Goal: Browse casually: Explore the website without a specific task or goal

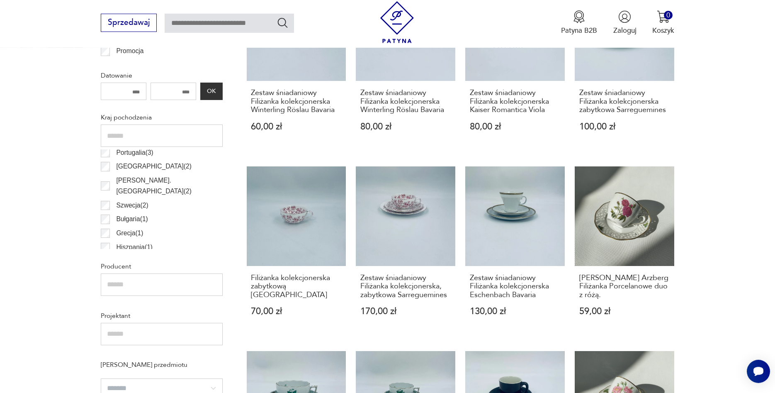
scroll to position [119, 0]
click at [511, 230] on link "Zestaw śniadaniowy Filiżanka kolekcjonerska Eschenbach Bavaria 130,00 zł" at bounding box center [515, 250] width 100 height 169
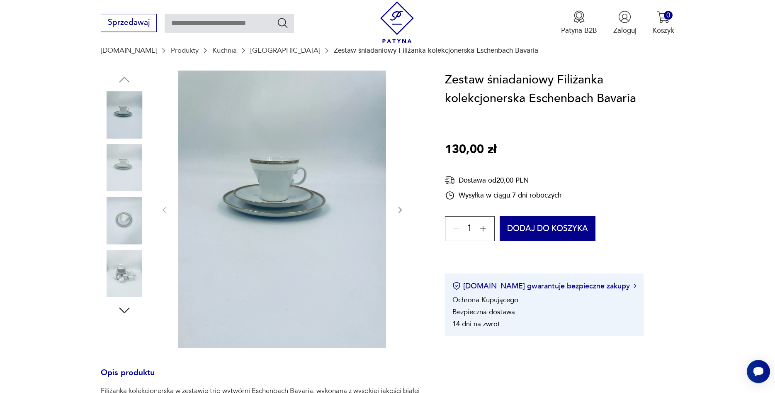
scroll to position [85, 0]
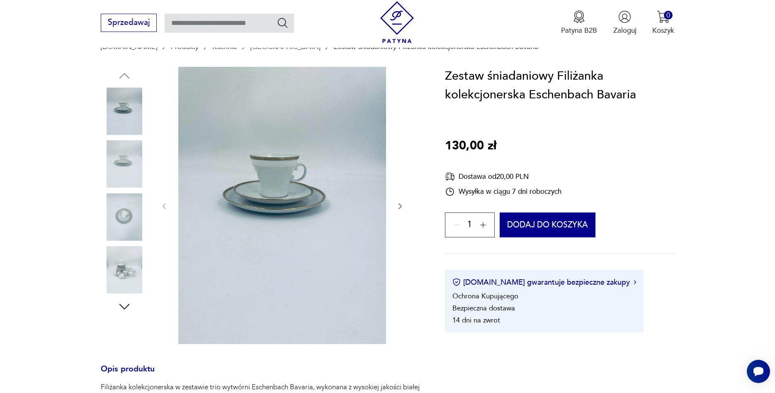
click at [401, 205] on icon "button" at bounding box center [400, 206] width 8 height 8
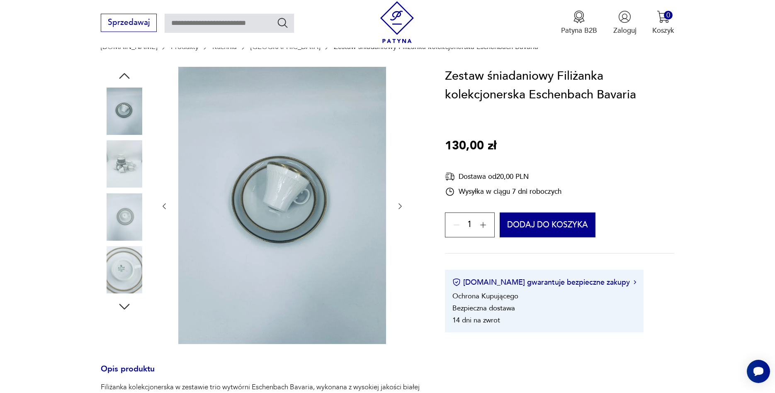
click at [399, 206] on icon "button" at bounding box center [400, 206] width 8 height 8
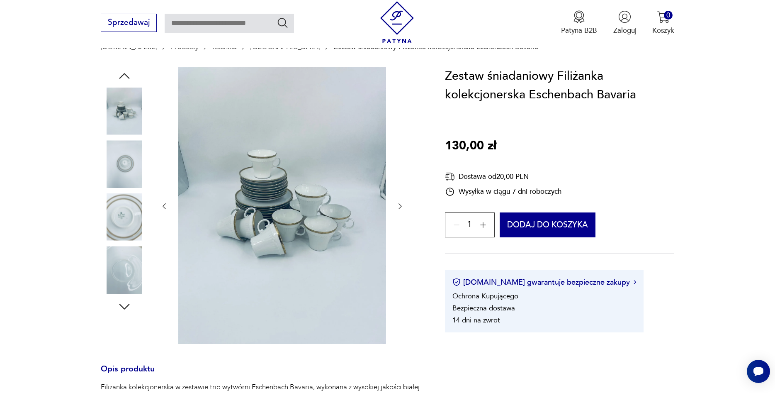
click at [399, 206] on icon "button" at bounding box center [400, 206] width 8 height 8
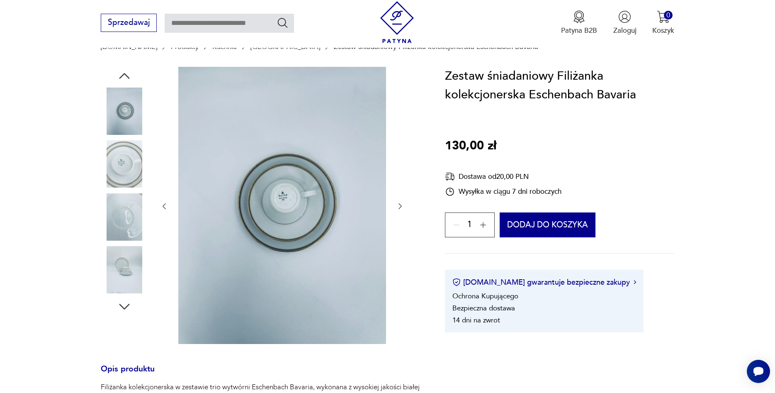
click at [399, 206] on icon "button" at bounding box center [400, 206] width 8 height 8
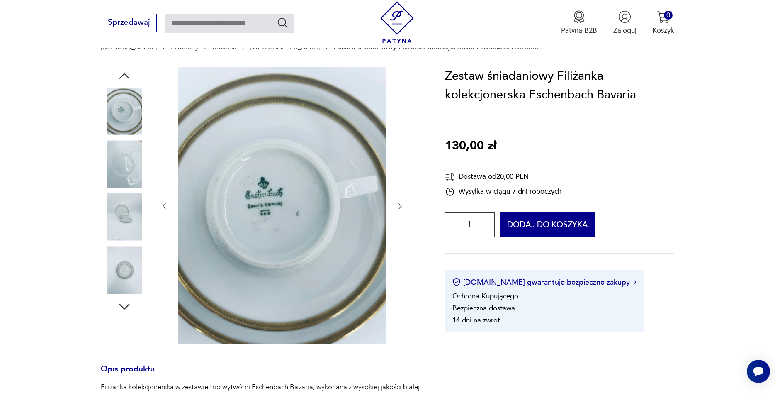
click at [399, 206] on icon "button" at bounding box center [400, 206] width 8 height 8
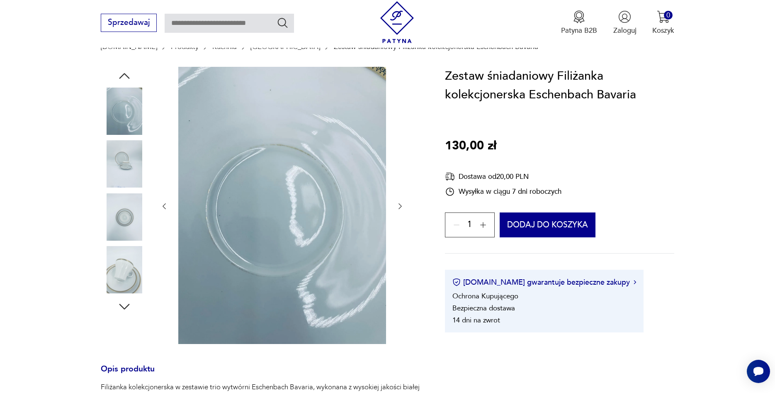
click at [399, 206] on icon "button" at bounding box center [400, 206] width 8 height 8
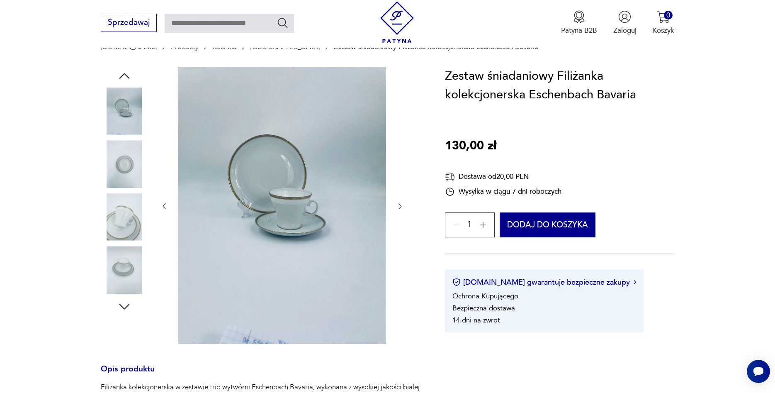
click at [399, 206] on icon "button" at bounding box center [400, 206] width 8 height 8
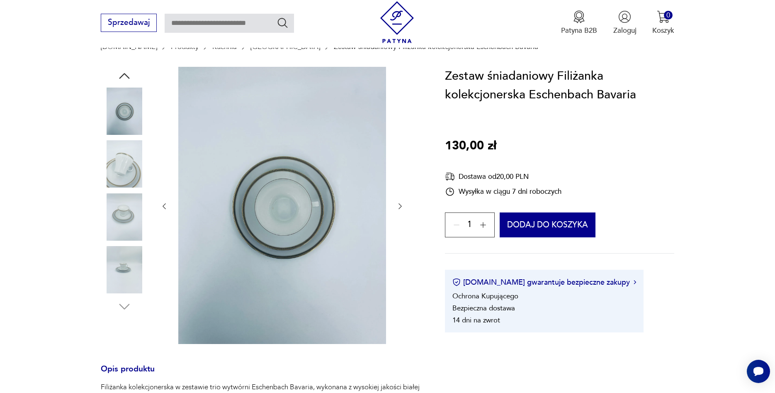
click at [399, 206] on icon "button" at bounding box center [400, 206] width 8 height 8
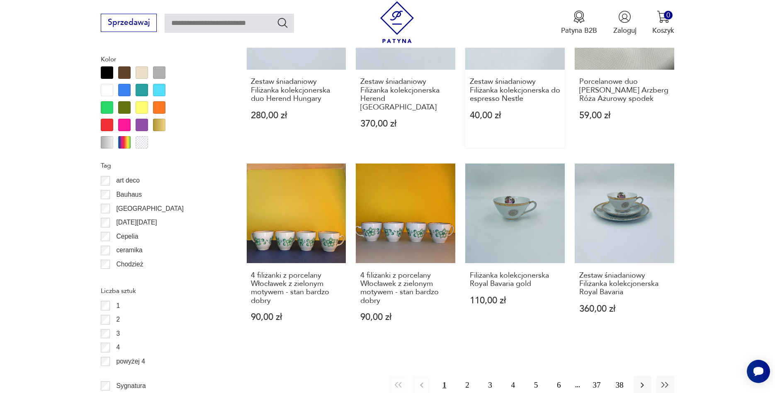
scroll to position [1000, 0]
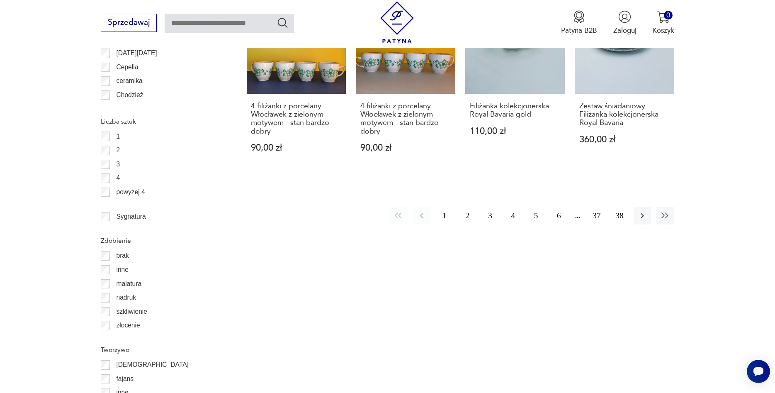
click at [465, 209] on button "2" at bounding box center [467, 216] width 18 height 18
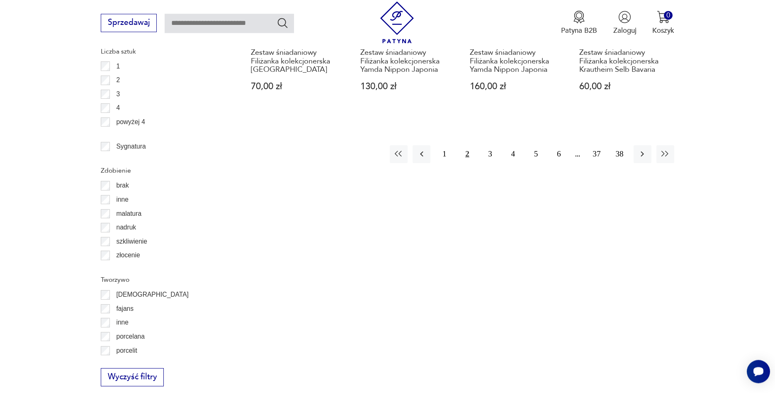
scroll to position [1080, 0]
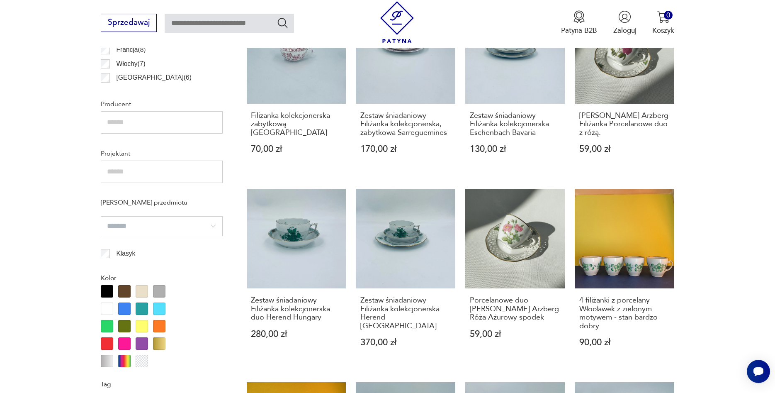
scroll to position [615, 0]
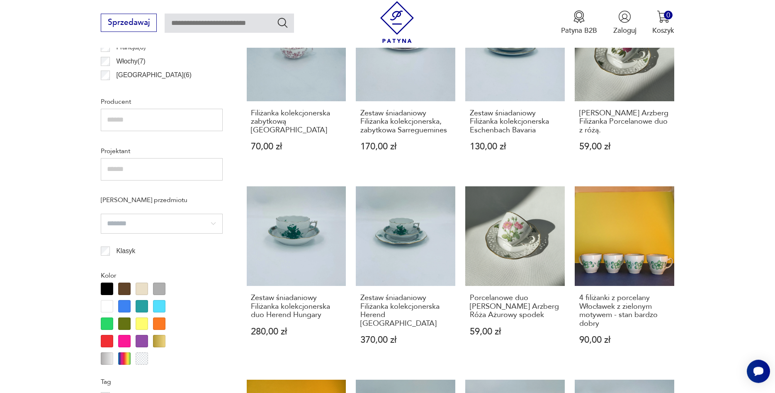
click at [212, 223] on input "search" at bounding box center [162, 224] width 122 height 20
type input "*******"
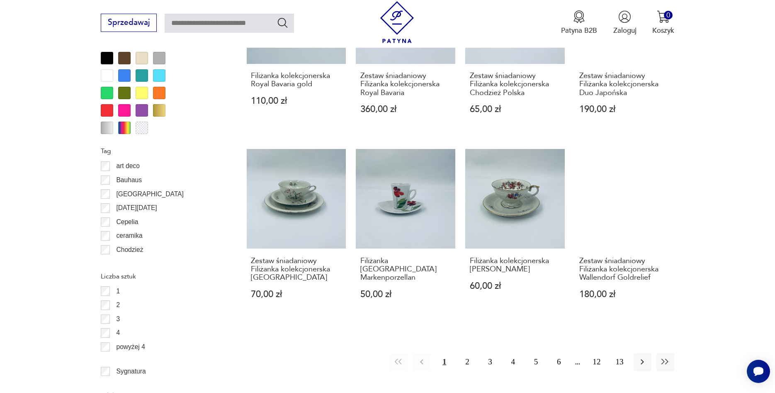
scroll to position [869, 0]
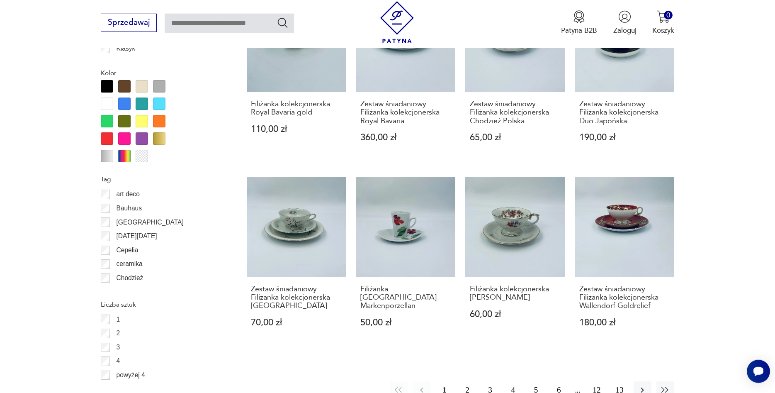
scroll to position [826, 0]
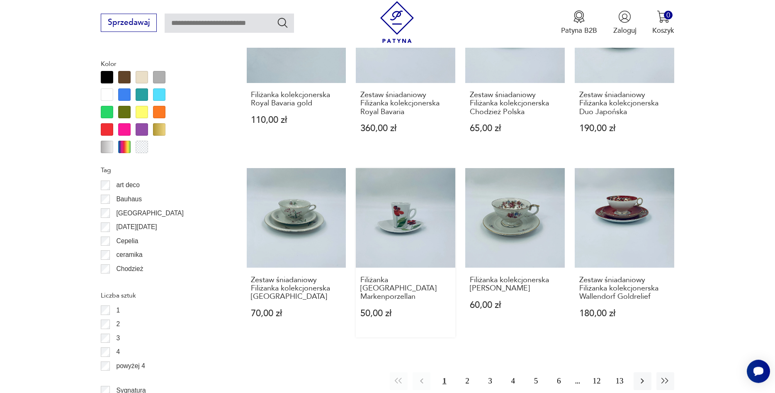
click at [388, 222] on link "Filiżanka [GEOGRAPHIC_DATA] Markenporzellan 50,00 zł" at bounding box center [406, 252] width 100 height 169
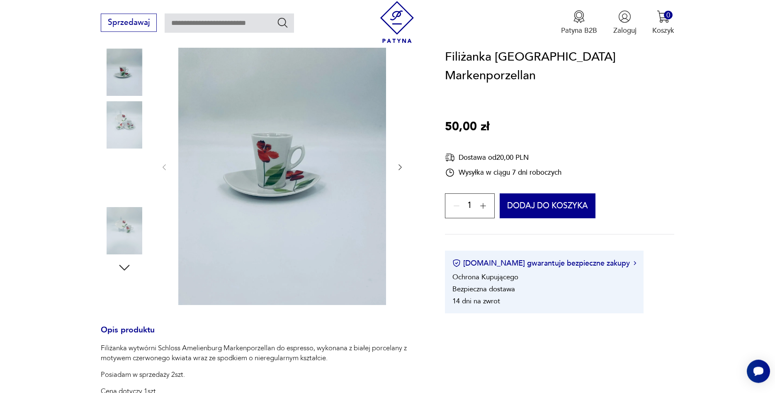
scroll to position [127, 0]
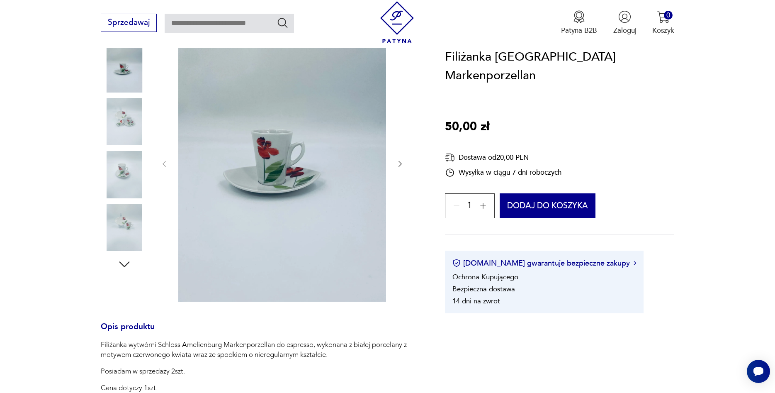
click at [399, 162] on icon "button" at bounding box center [400, 164] width 8 height 8
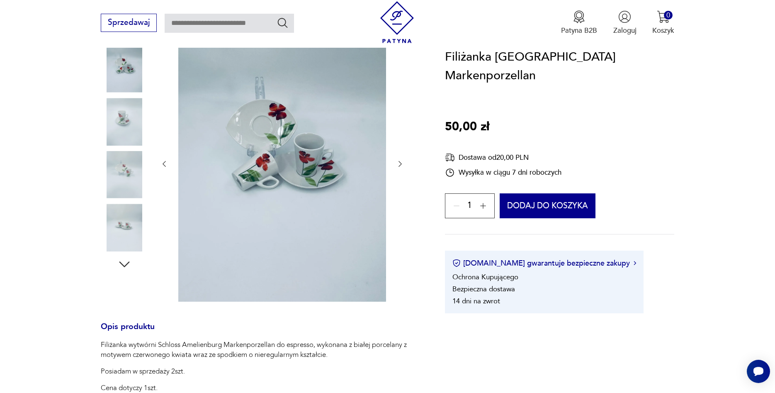
click at [399, 162] on icon "button" at bounding box center [400, 164] width 8 height 8
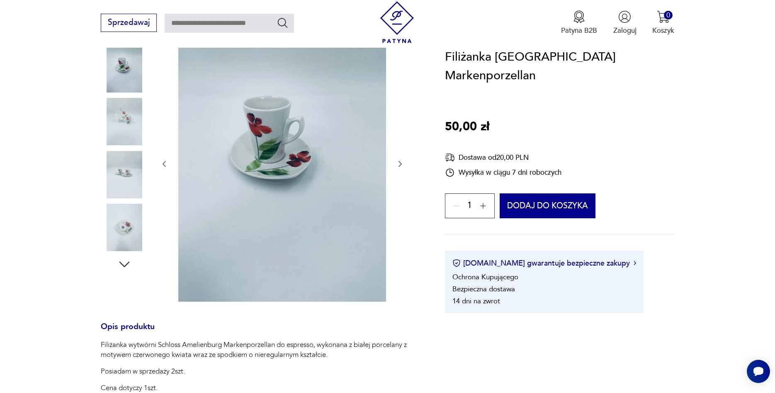
click at [400, 162] on icon "button" at bounding box center [400, 164] width 3 height 6
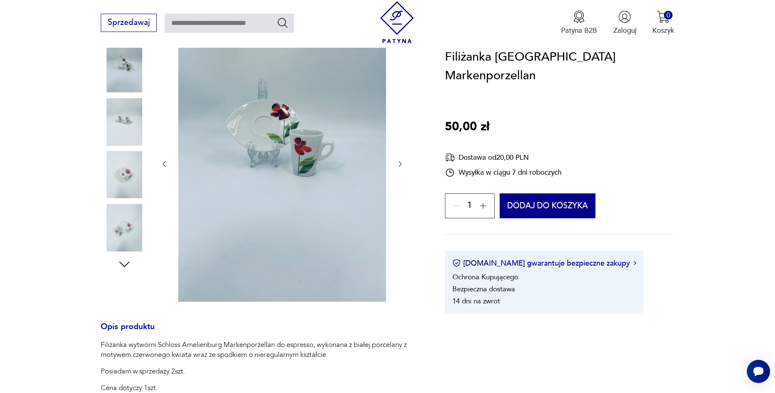
click at [400, 162] on icon "button" at bounding box center [400, 164] width 3 height 6
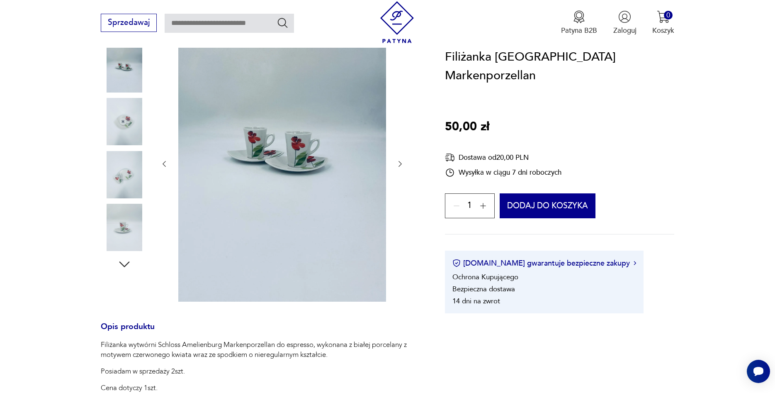
click at [400, 162] on icon "button" at bounding box center [400, 164] width 3 height 6
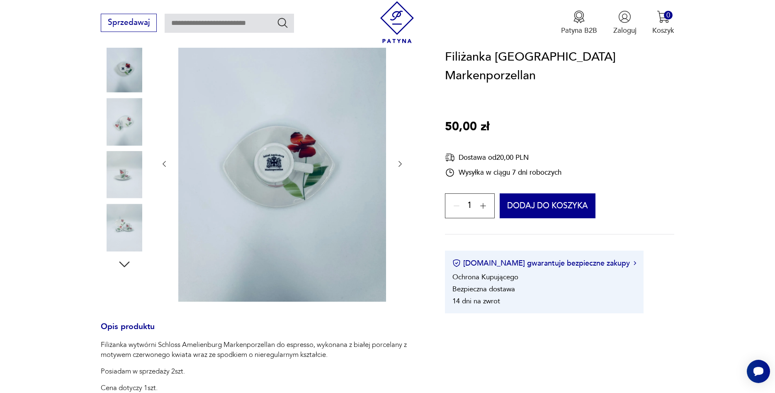
click at [400, 162] on icon "button" at bounding box center [400, 164] width 3 height 6
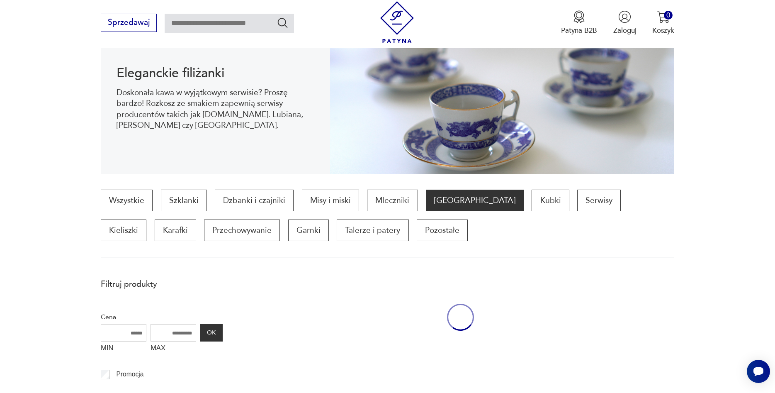
scroll to position [918, 0]
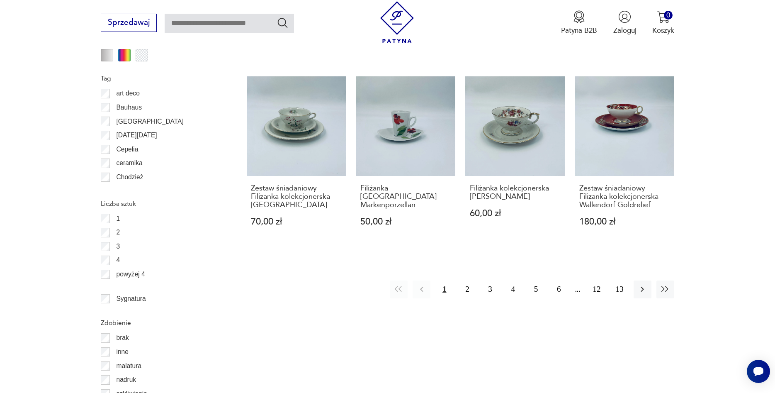
click at [407, 40] on img at bounding box center [397, 22] width 42 height 42
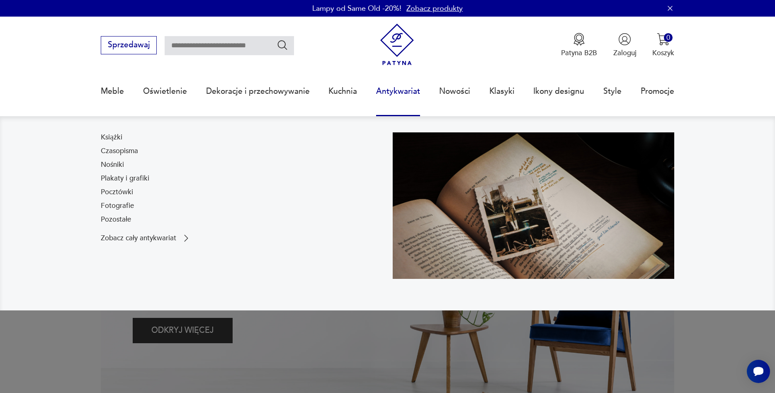
click at [403, 89] on link "Antykwariat" at bounding box center [398, 91] width 44 height 38
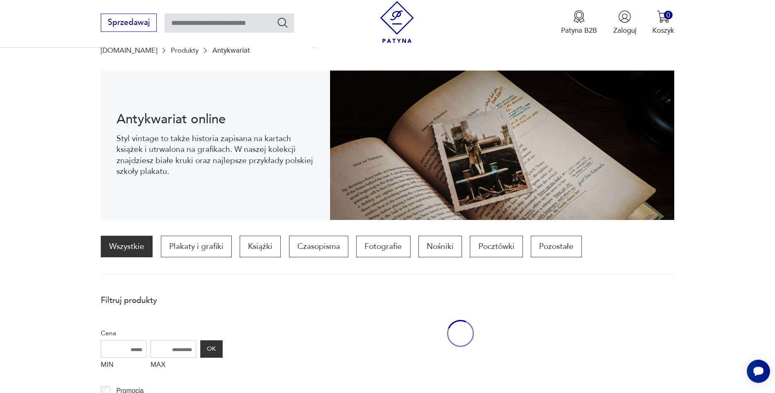
scroll to position [81, 0]
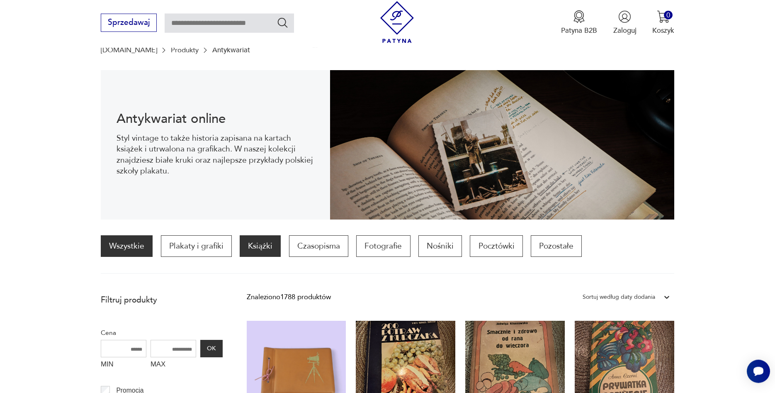
click at [248, 250] on p "Książki" at bounding box center [260, 246] width 41 height 22
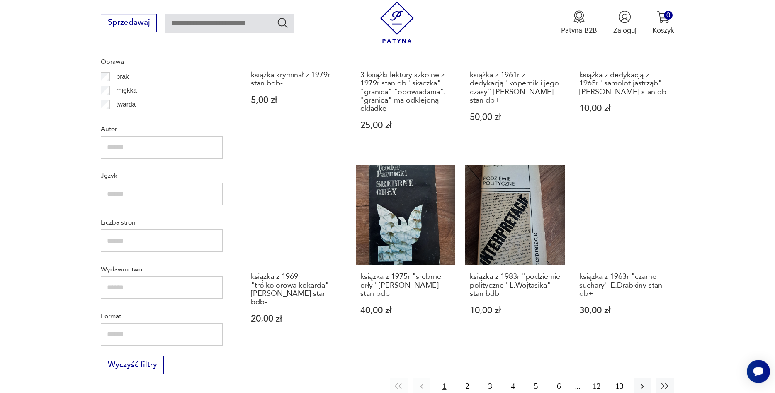
scroll to position [839, 0]
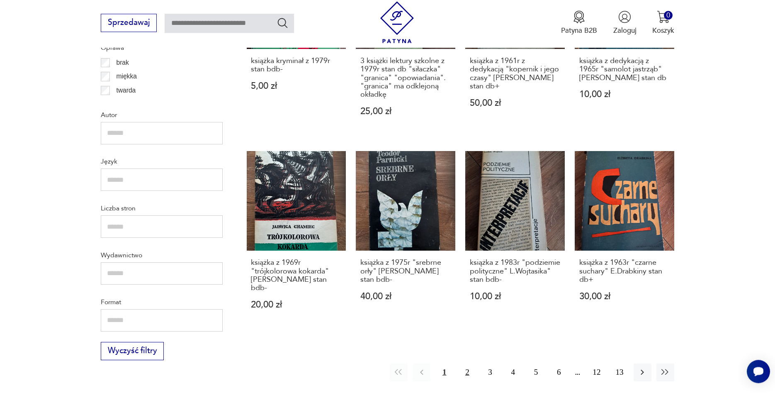
click at [466, 372] on button "2" at bounding box center [467, 372] width 18 height 18
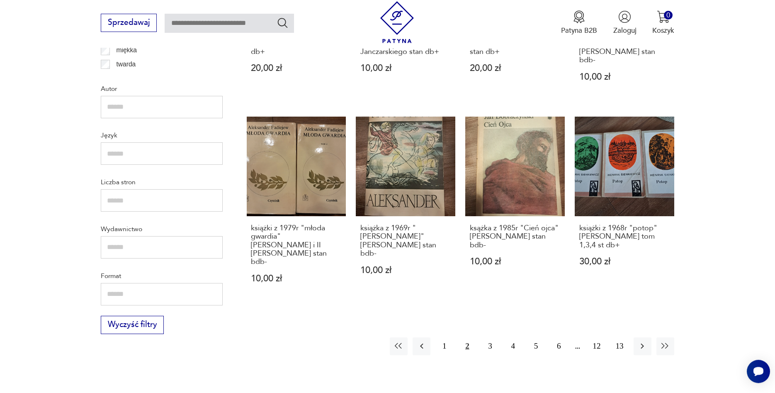
scroll to position [881, 0]
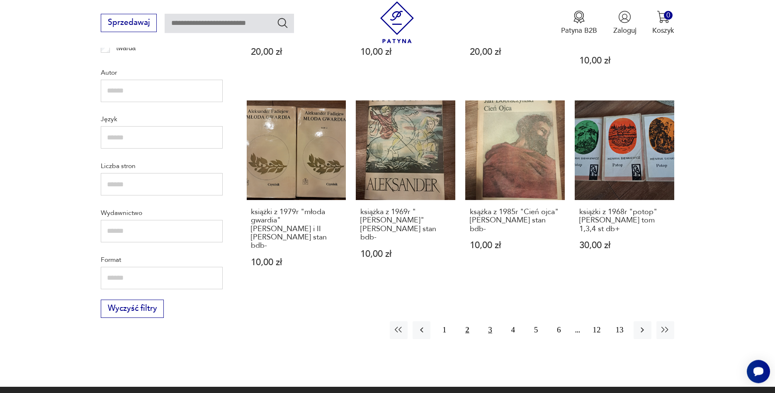
click at [492, 321] on button "3" at bounding box center [491, 330] width 18 height 18
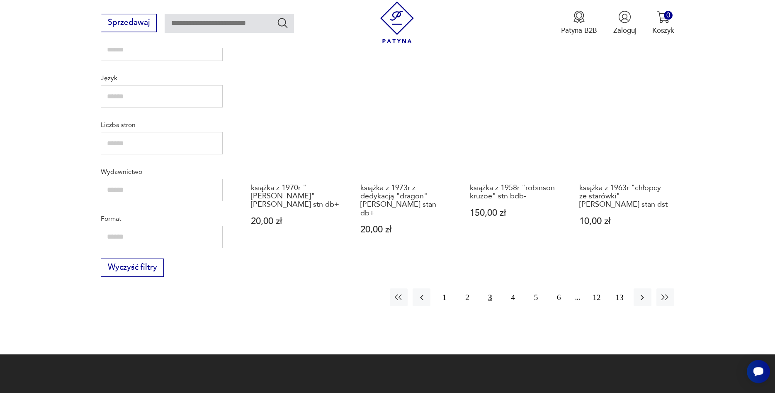
scroll to position [924, 0]
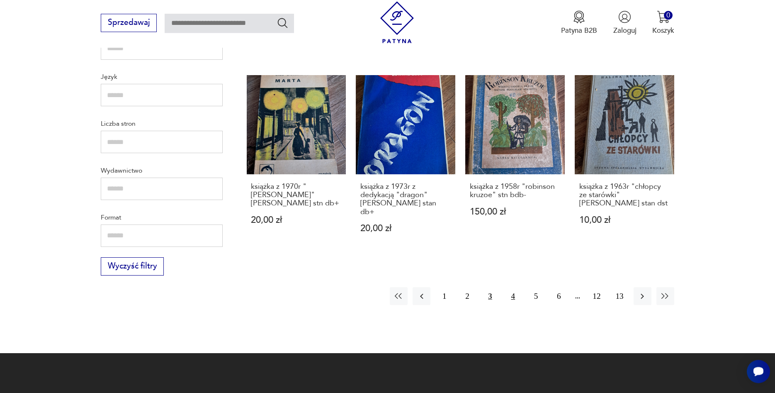
click at [513, 287] on button "4" at bounding box center [513, 296] width 18 height 18
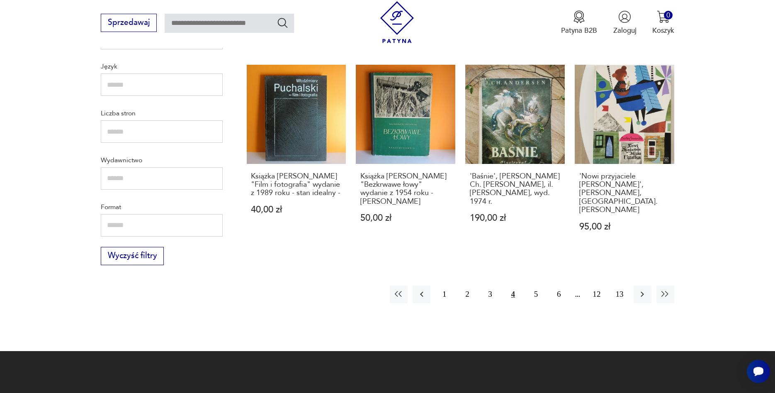
scroll to position [966, 0]
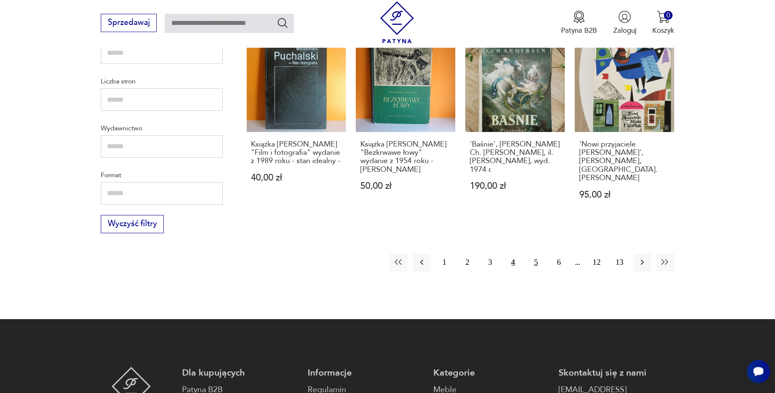
click at [538, 253] on button "5" at bounding box center [536, 262] width 18 height 18
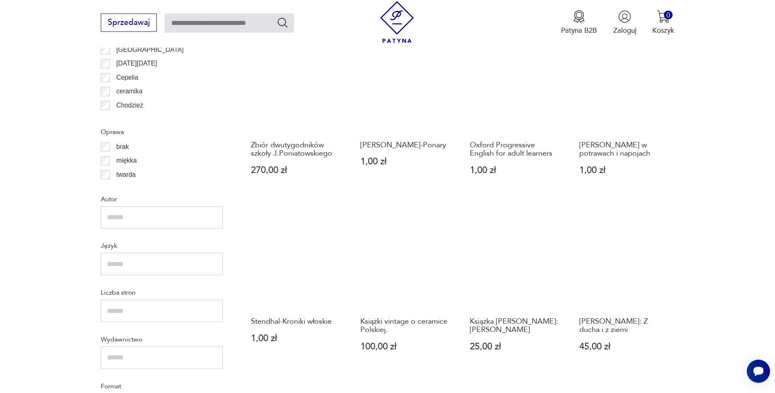
scroll to position [797, 0]
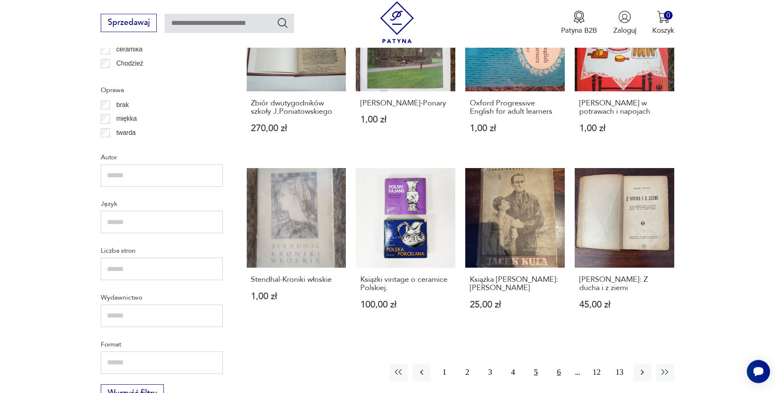
click at [562, 365] on button "6" at bounding box center [559, 372] width 18 height 18
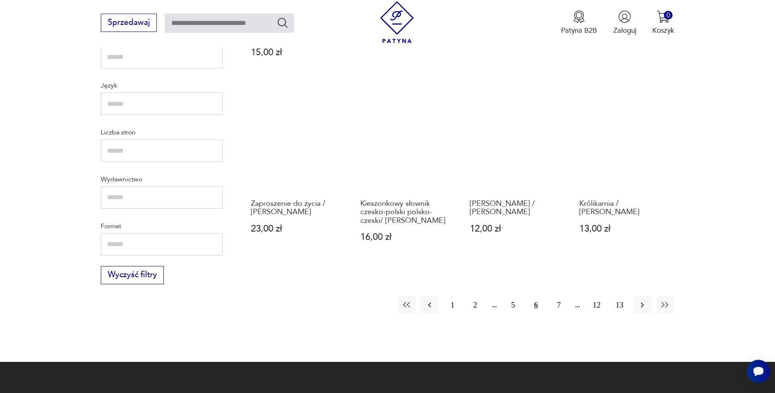
scroll to position [924, 0]
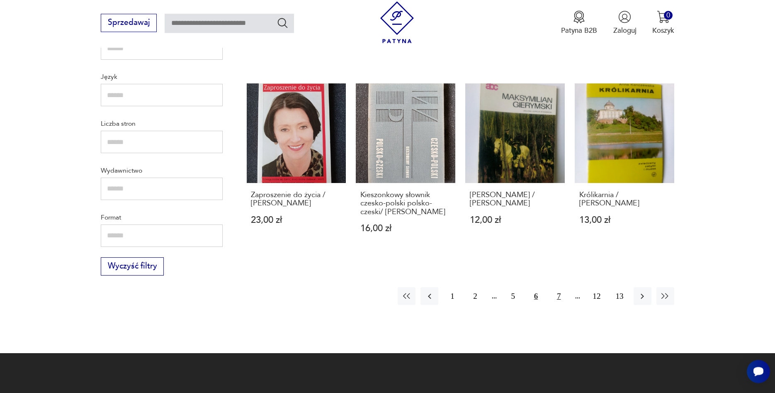
click at [560, 287] on button "7" at bounding box center [559, 296] width 18 height 18
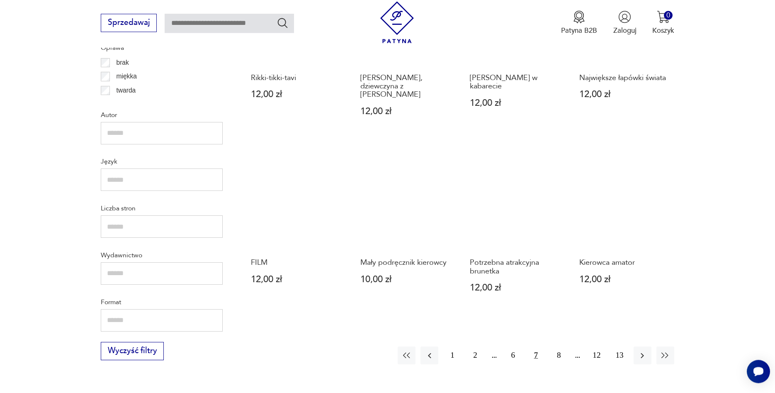
scroll to position [881, 0]
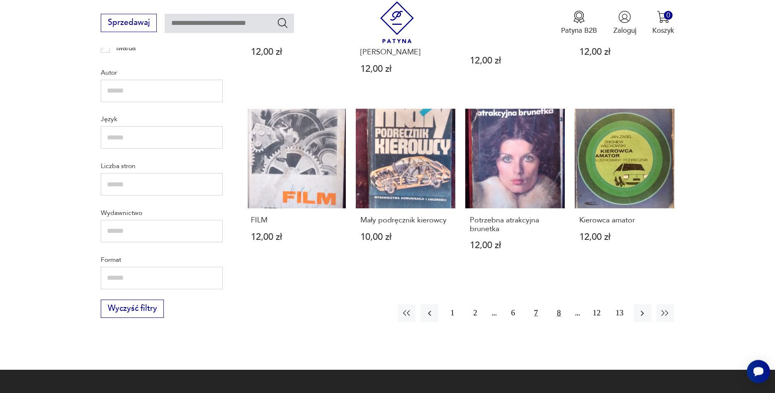
click at [557, 304] on button "8" at bounding box center [559, 313] width 18 height 18
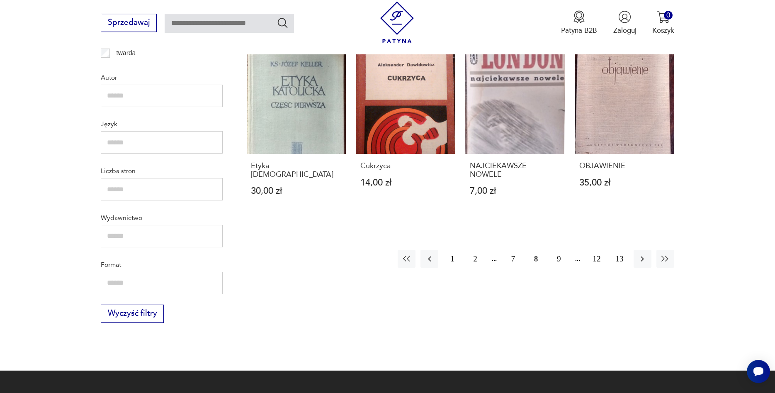
scroll to position [881, 0]
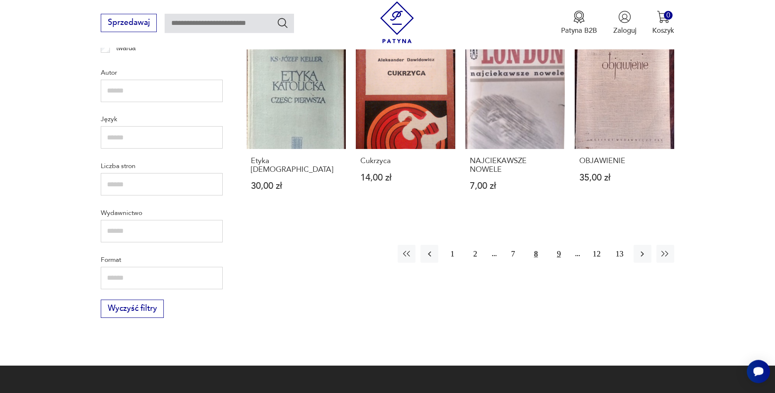
click at [558, 245] on button "9" at bounding box center [559, 254] width 18 height 18
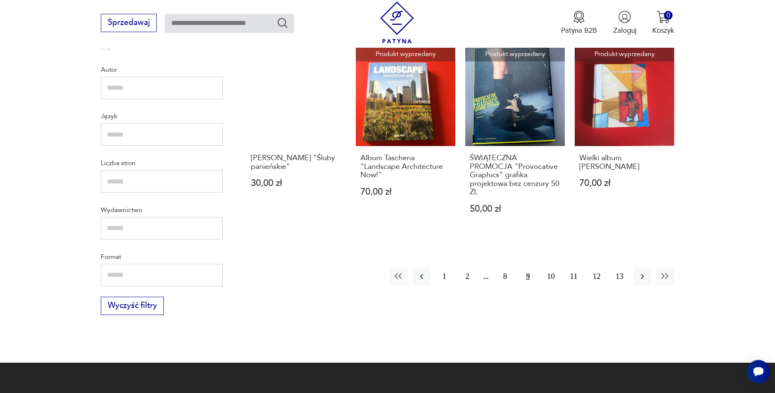
scroll to position [924, 0]
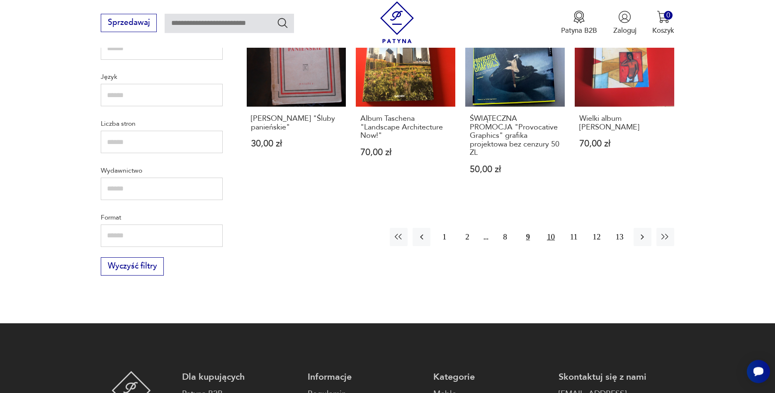
click at [550, 228] on button "10" at bounding box center [551, 237] width 18 height 18
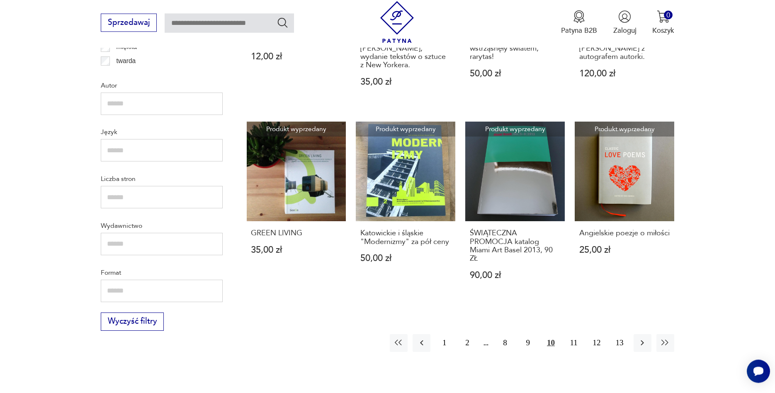
scroll to position [924, 0]
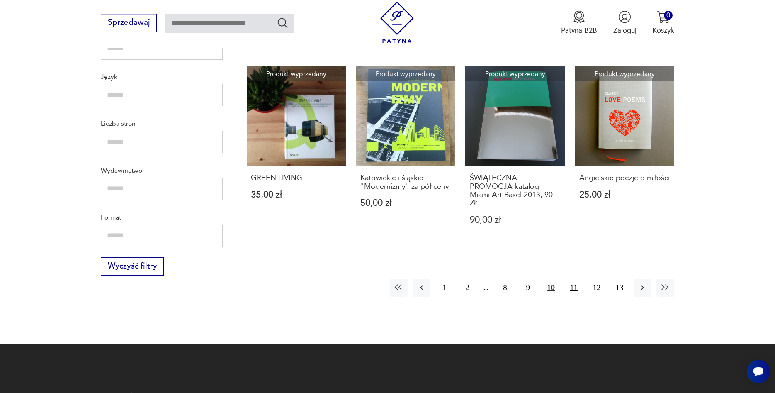
click at [576, 279] on button "11" at bounding box center [574, 288] width 18 height 18
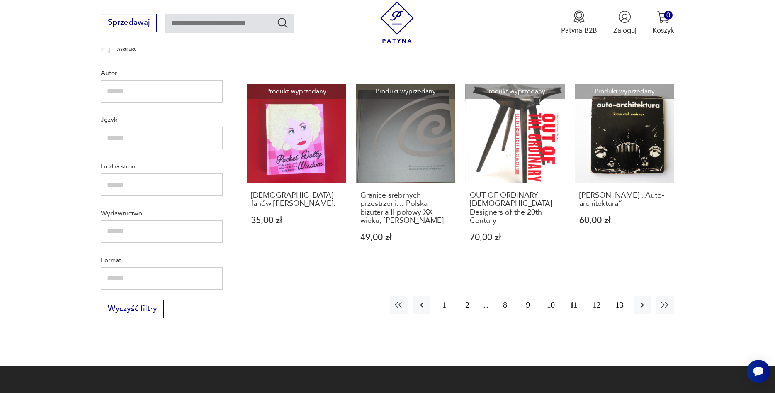
scroll to position [881, 0]
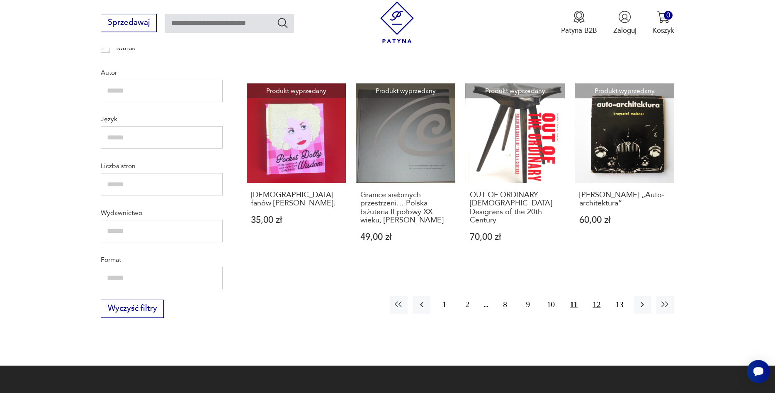
click at [599, 306] on button "12" at bounding box center [597, 305] width 18 height 18
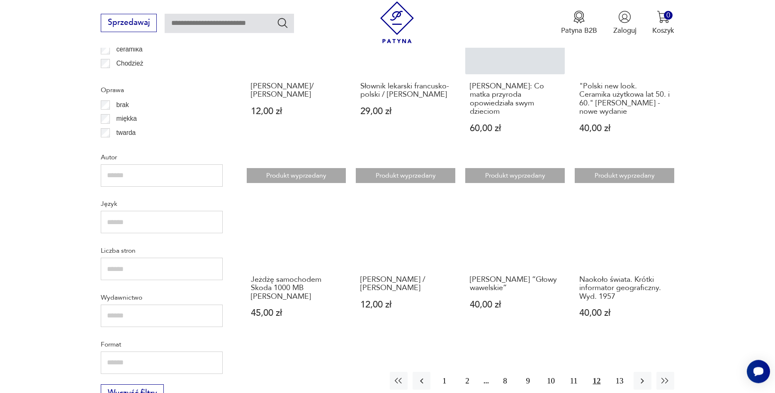
scroll to position [924, 0]
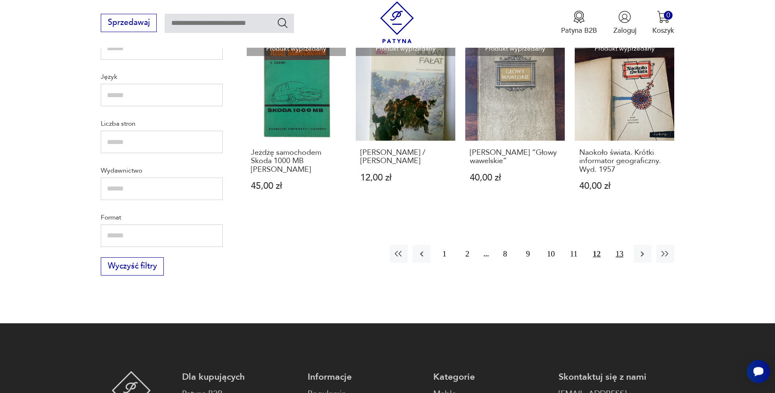
click at [620, 255] on button "13" at bounding box center [620, 254] width 18 height 18
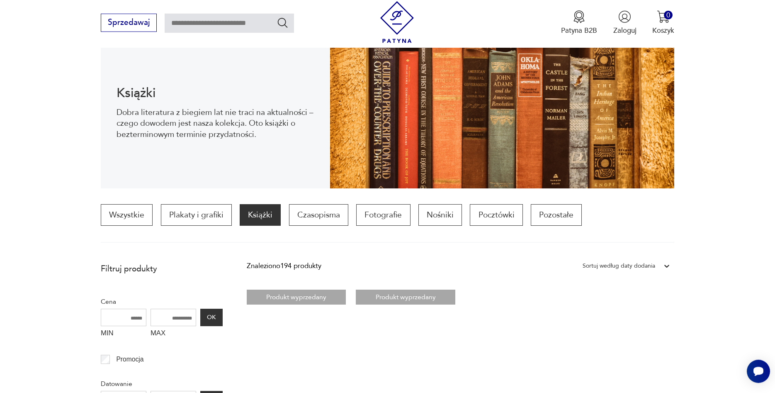
scroll to position [78, 0]
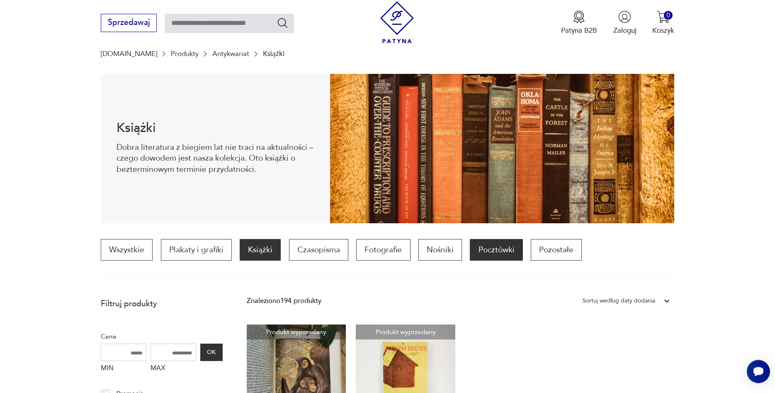
click at [486, 253] on p "Pocztówki" at bounding box center [496, 250] width 53 height 22
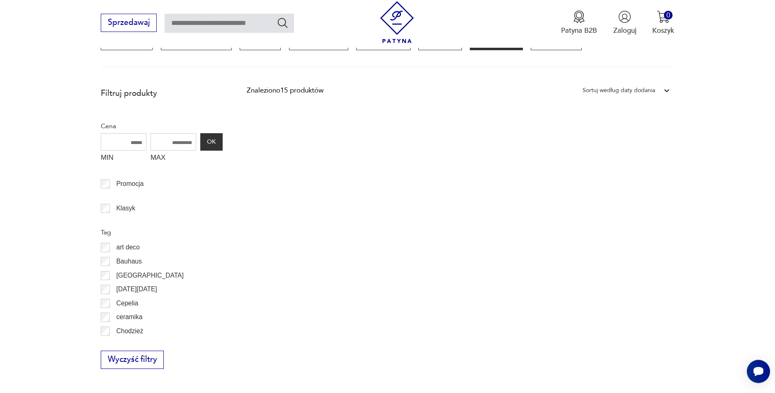
scroll to position [247, 0]
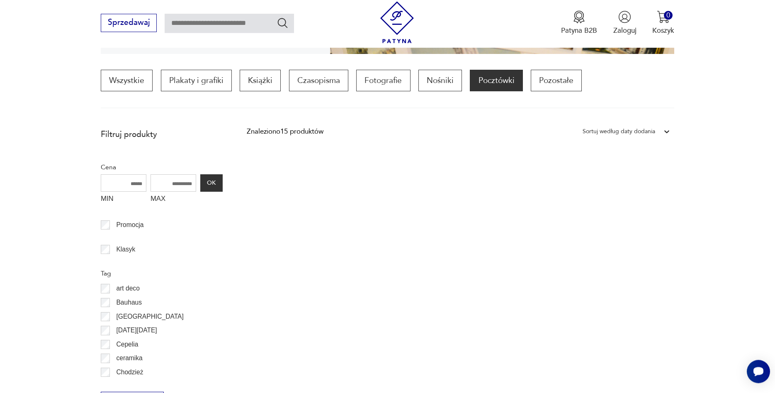
click at [311, 131] on div "Znaleziono 15 produktów" at bounding box center [285, 131] width 77 height 11
click at [645, 133] on div "Sortuj według daty dodania" at bounding box center [619, 131] width 73 height 11
click at [639, 195] on div "Sortuj według ceny (od największej)" at bounding box center [627, 193] width 96 height 21
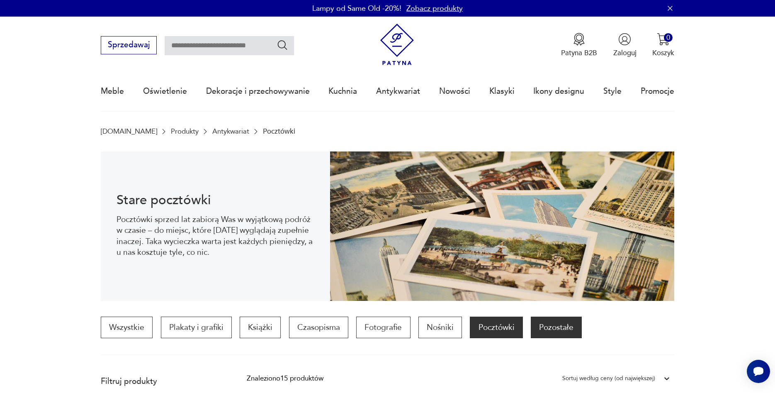
click at [560, 330] on p "Pozostałe" at bounding box center [556, 327] width 51 height 22
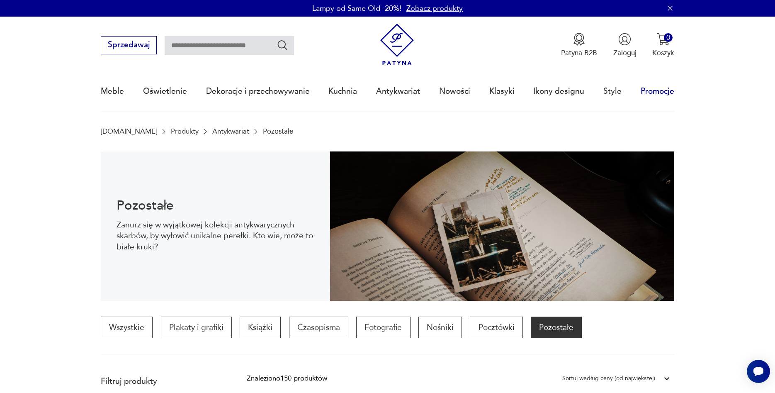
click at [658, 91] on link "Promocje" at bounding box center [658, 91] width 34 height 38
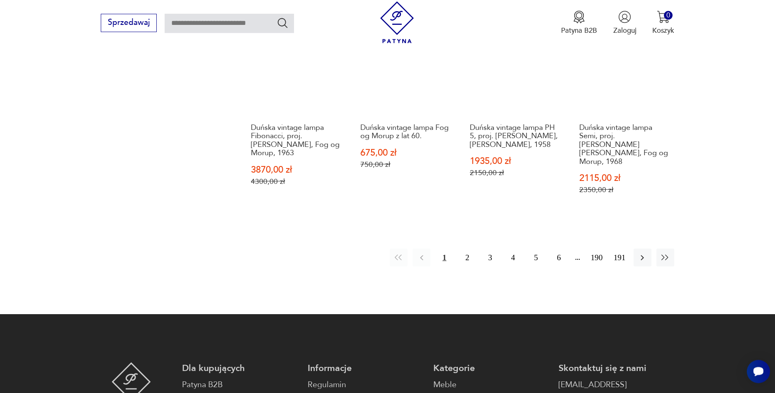
scroll to position [873, 0]
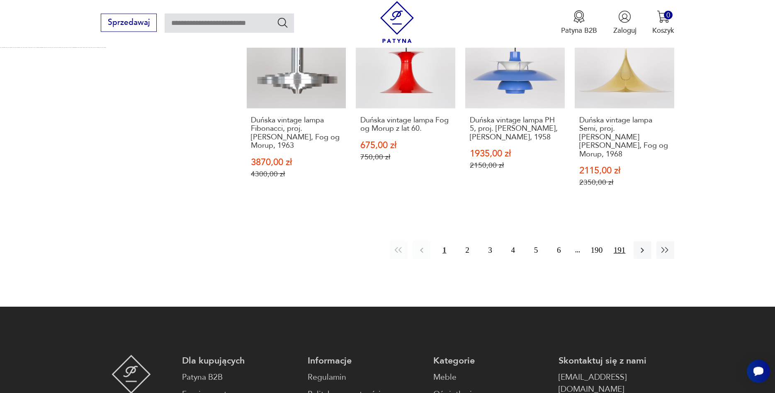
click at [620, 250] on button "191" at bounding box center [620, 250] width 18 height 18
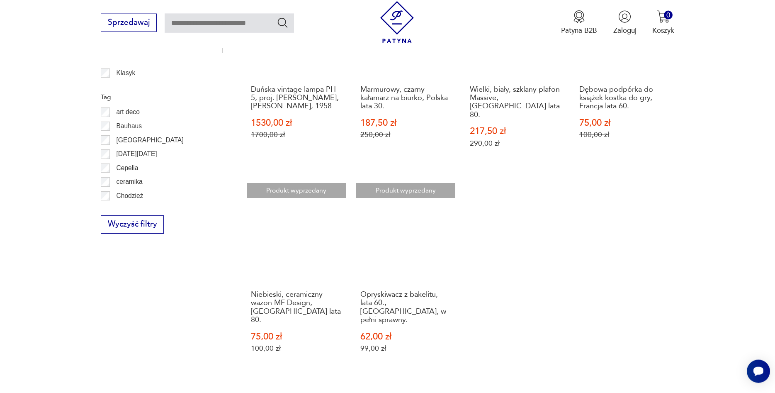
scroll to position [577, 0]
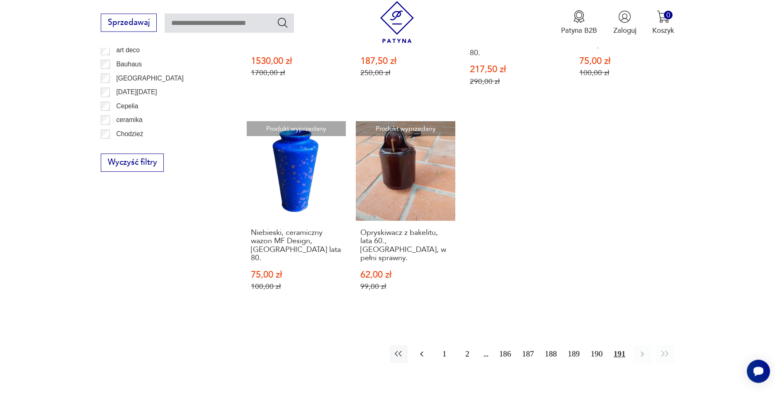
click at [419, 349] on icon "button" at bounding box center [422, 354] width 10 height 10
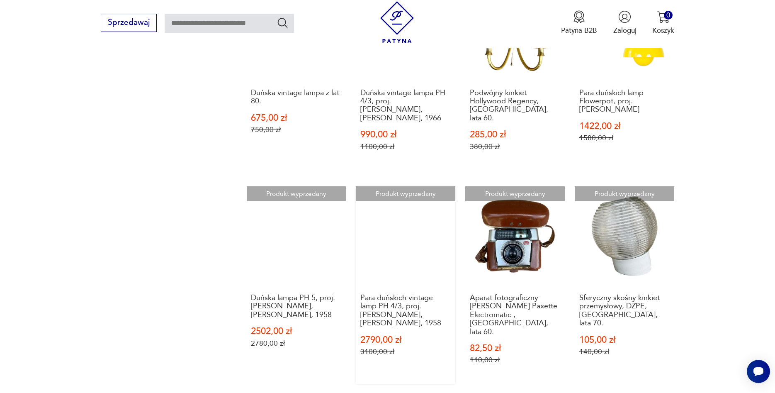
scroll to position [860, 0]
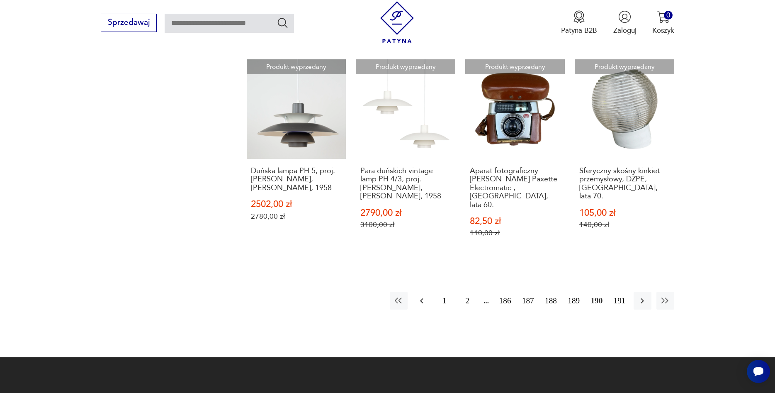
click at [421, 296] on icon "button" at bounding box center [422, 301] width 10 height 10
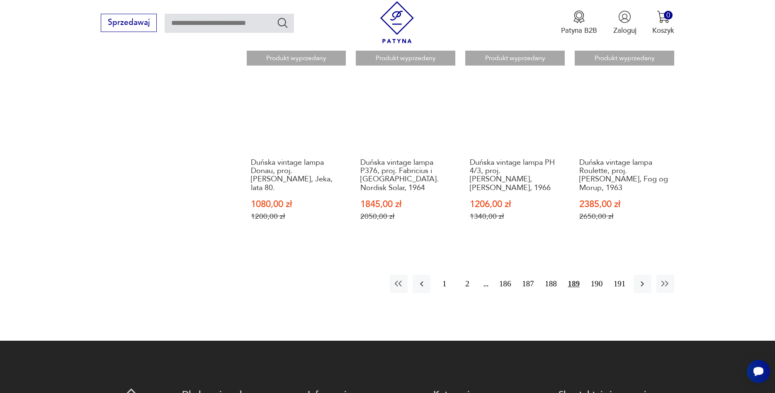
scroll to position [818, 0]
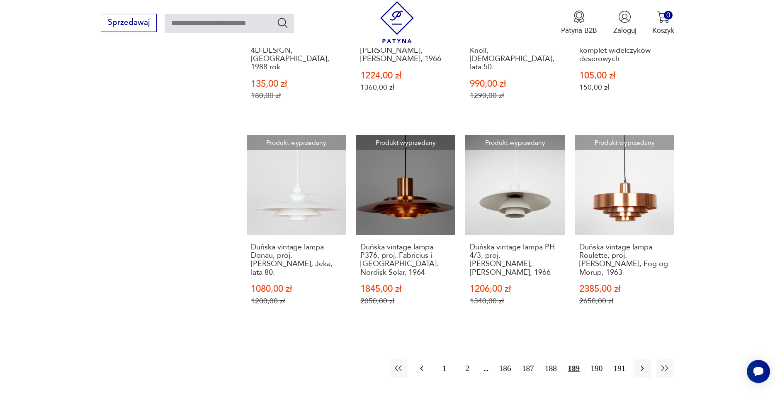
click at [419, 363] on icon "button" at bounding box center [422, 368] width 10 height 10
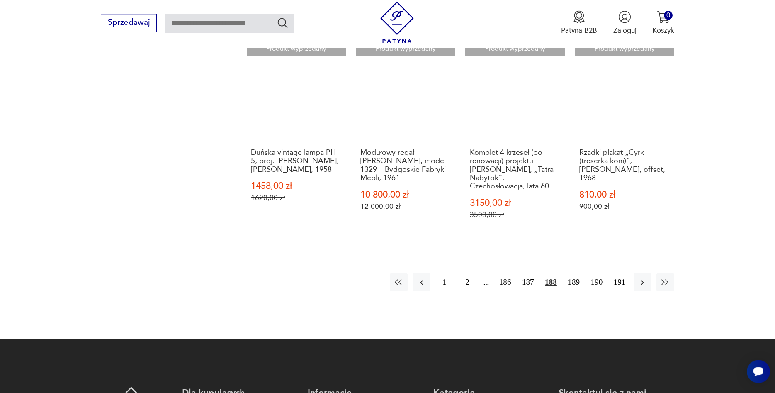
scroll to position [903, 0]
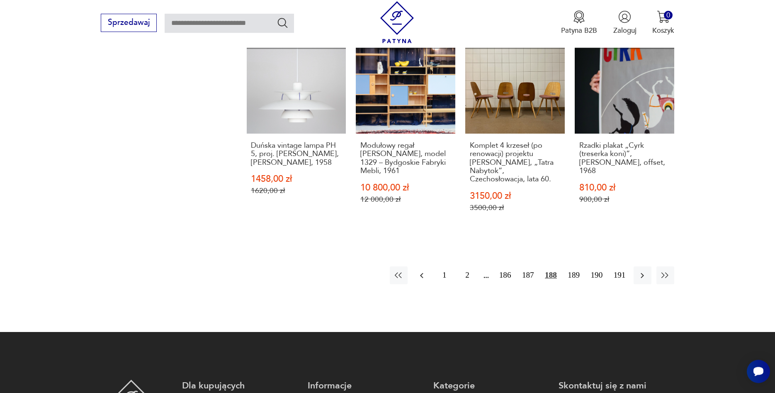
click at [421, 273] on icon "button" at bounding box center [421, 275] width 3 height 5
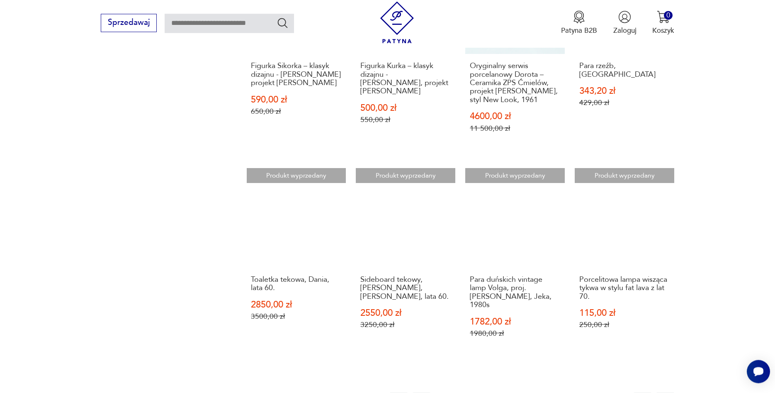
scroll to position [776, 0]
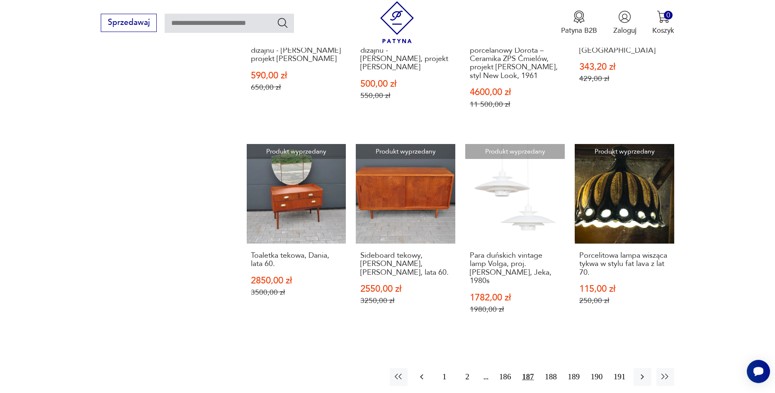
click at [422, 372] on icon "button" at bounding box center [422, 377] width 10 height 10
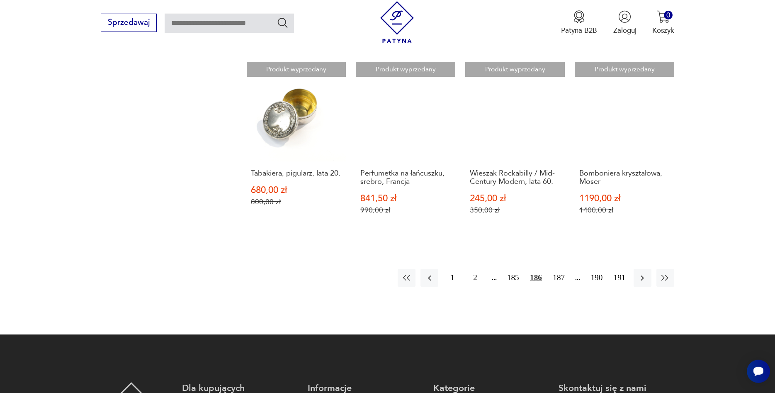
scroll to position [860, 0]
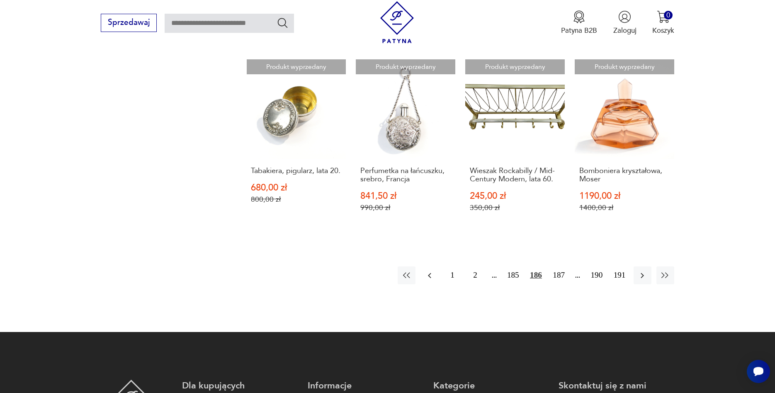
click at [428, 270] on icon "button" at bounding box center [430, 275] width 10 height 10
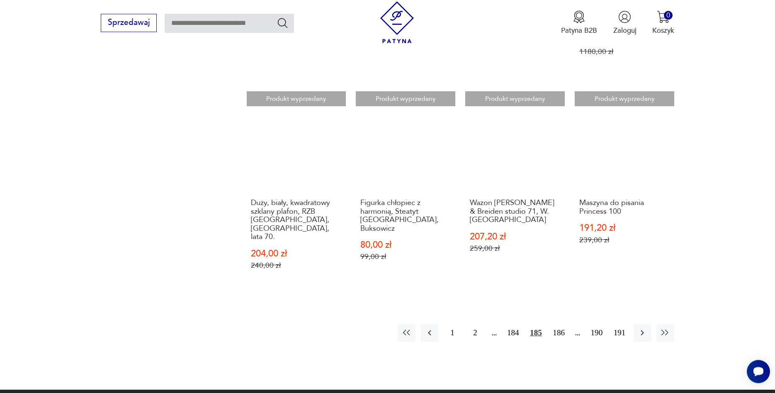
scroll to position [860, 0]
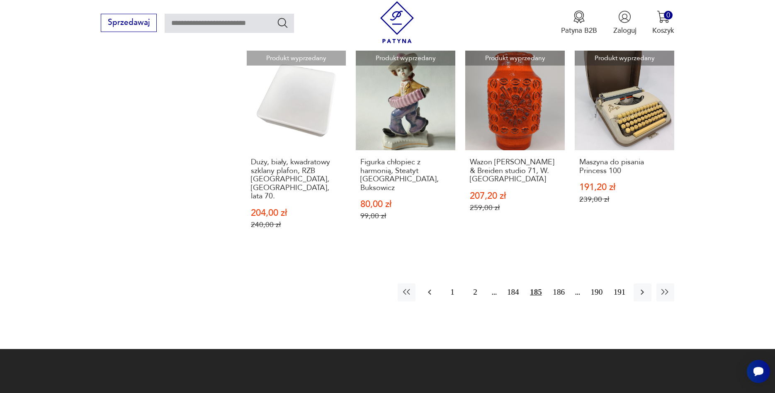
click at [429, 287] on icon "button" at bounding box center [430, 292] width 10 height 10
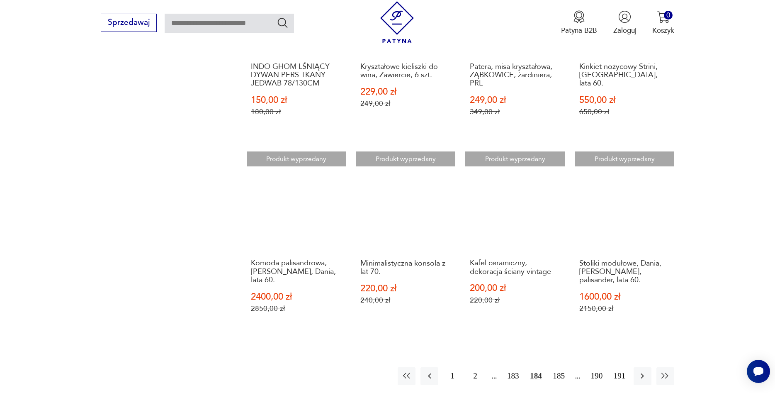
scroll to position [776, 0]
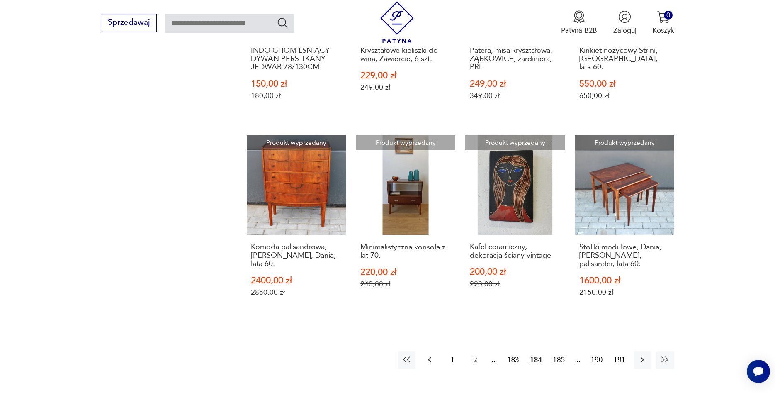
click at [431, 357] on icon "button" at bounding box center [429, 359] width 3 height 5
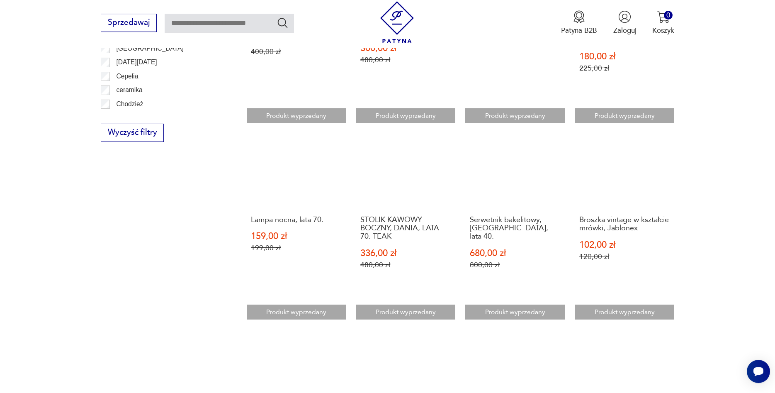
scroll to position [776, 0]
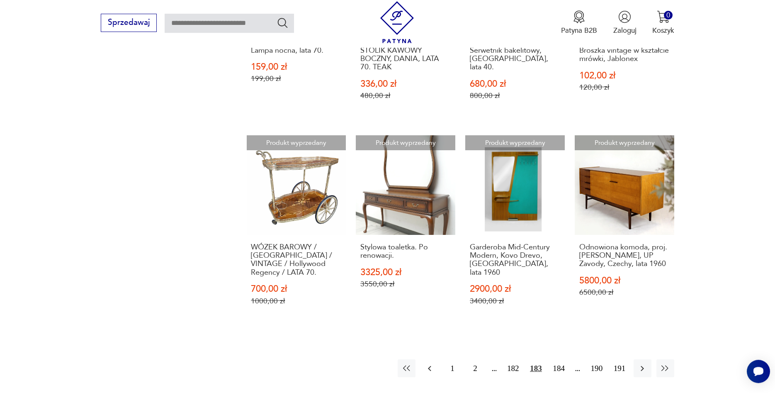
click at [430, 363] on icon "button" at bounding box center [430, 368] width 10 height 10
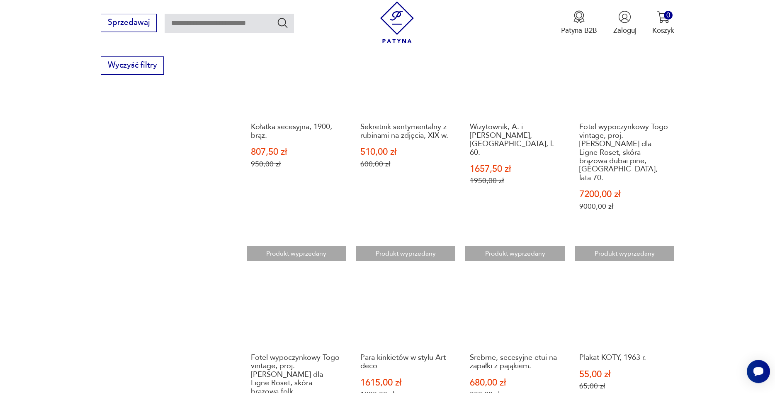
scroll to position [691, 0]
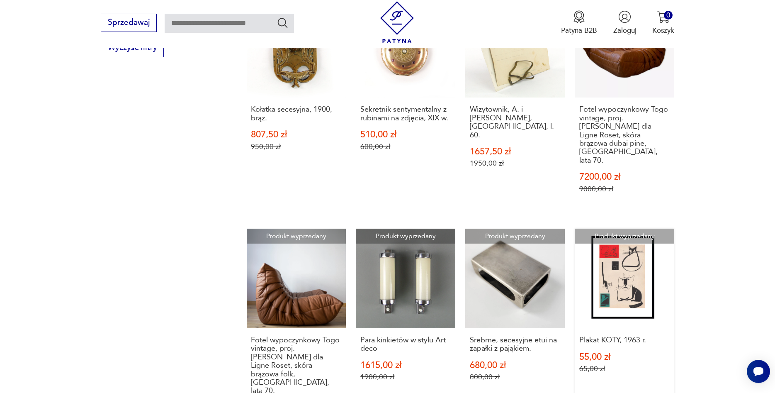
click at [638, 259] on link "Produkt wyprzedany Plakat KOTY, 1963 r. 55,00 zł 65,00 zł" at bounding box center [625, 336] width 100 height 214
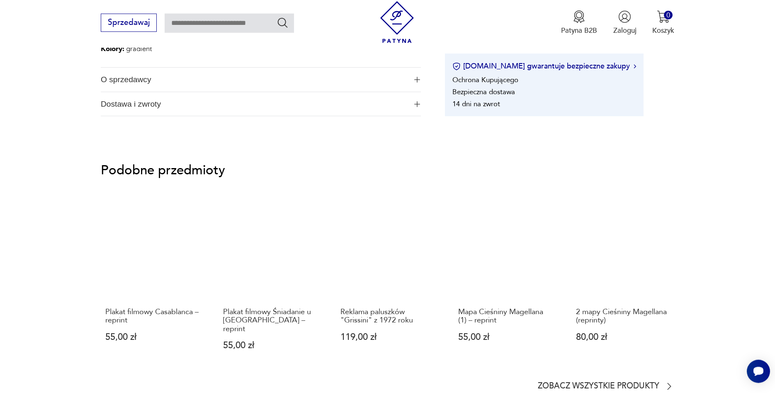
scroll to position [508, 0]
